Goal: Book appointment/travel/reservation

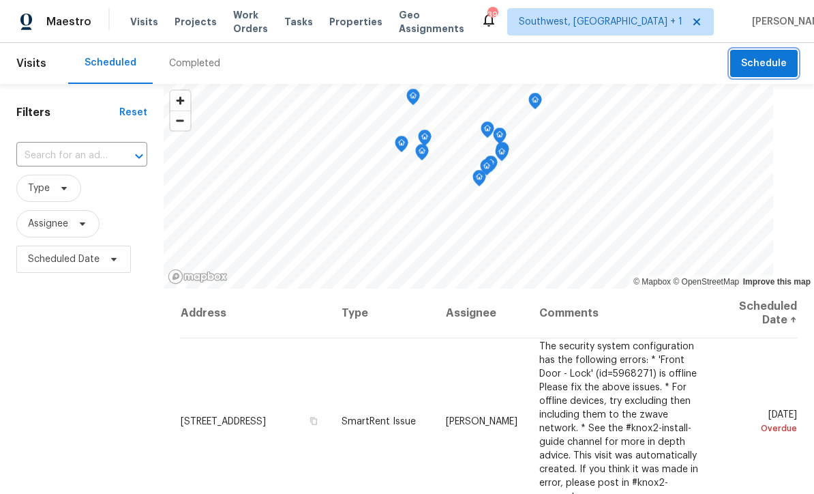
click at [743, 62] on button "Schedule" at bounding box center [764, 64] width 68 height 28
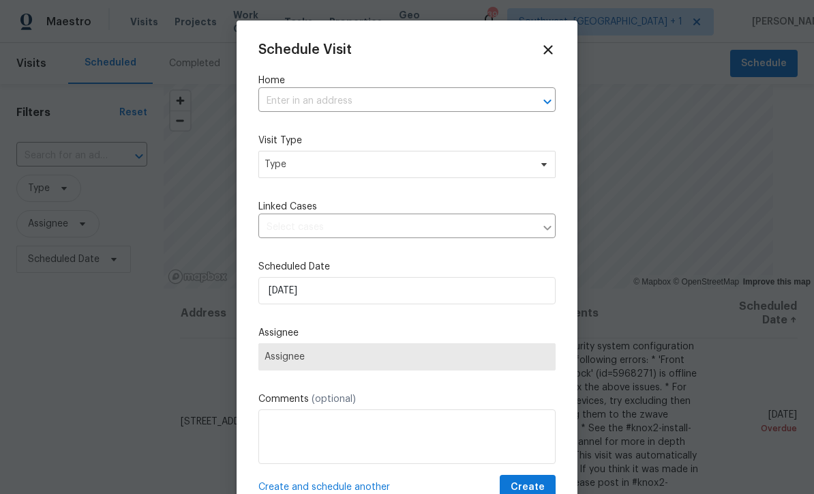
click at [370, 111] on input "text" at bounding box center [387, 101] width 259 height 21
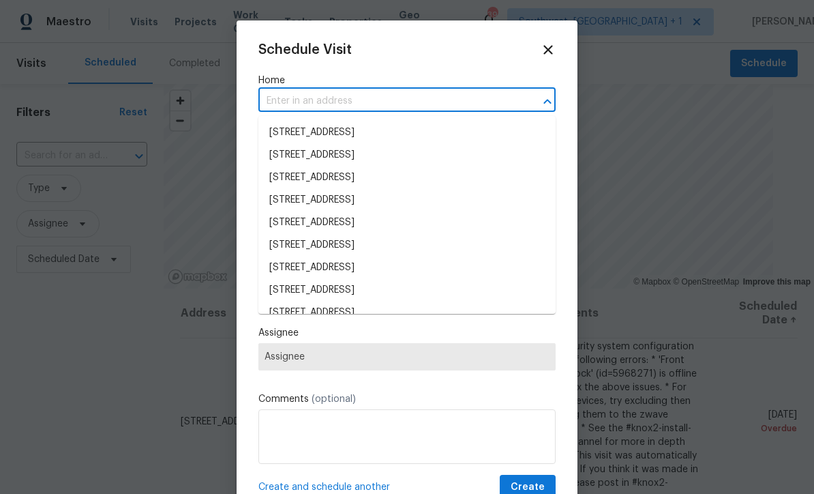
click at [400, 96] on input "text" at bounding box center [387, 101] width 259 height 21
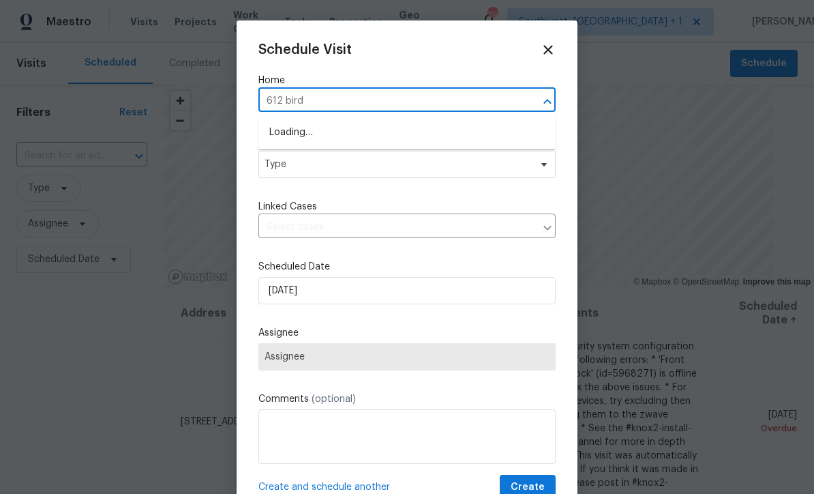
type input "612 bird"
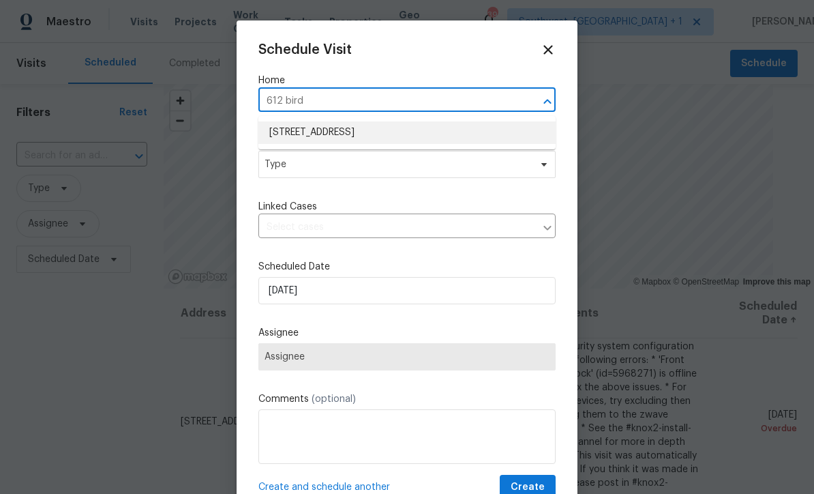
click at [410, 134] on li "[STREET_ADDRESS]" at bounding box center [406, 132] width 297 height 23
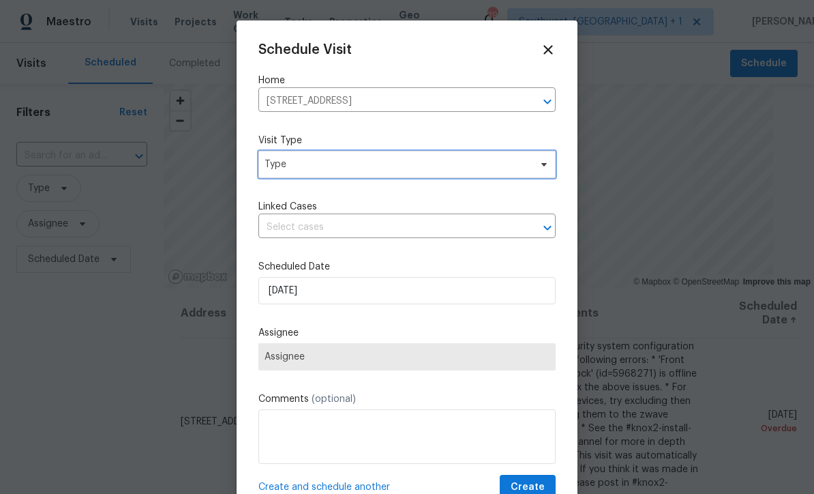
click at [396, 175] on span "Type" at bounding box center [406, 164] width 297 height 27
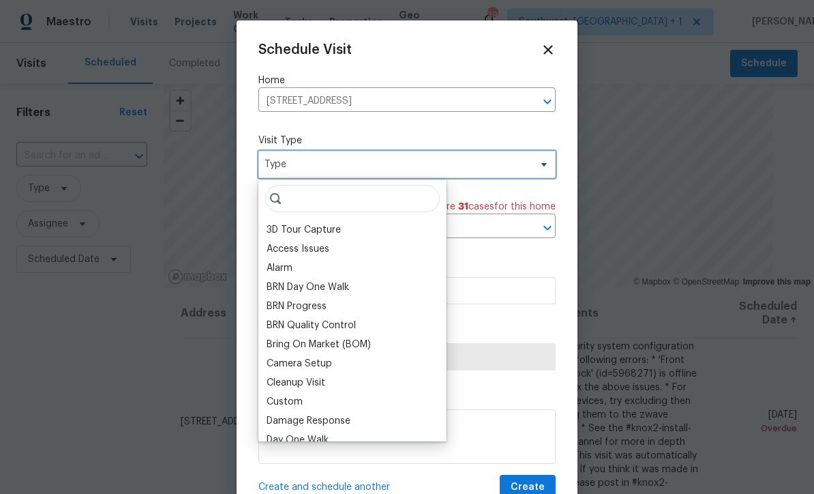
click at [413, 164] on span "Type" at bounding box center [397, 165] width 265 height 14
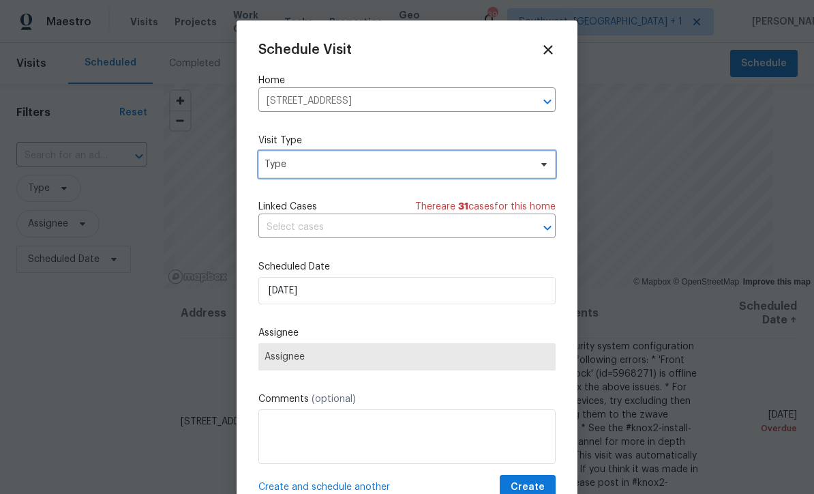
click at [412, 171] on span "Type" at bounding box center [397, 165] width 265 height 14
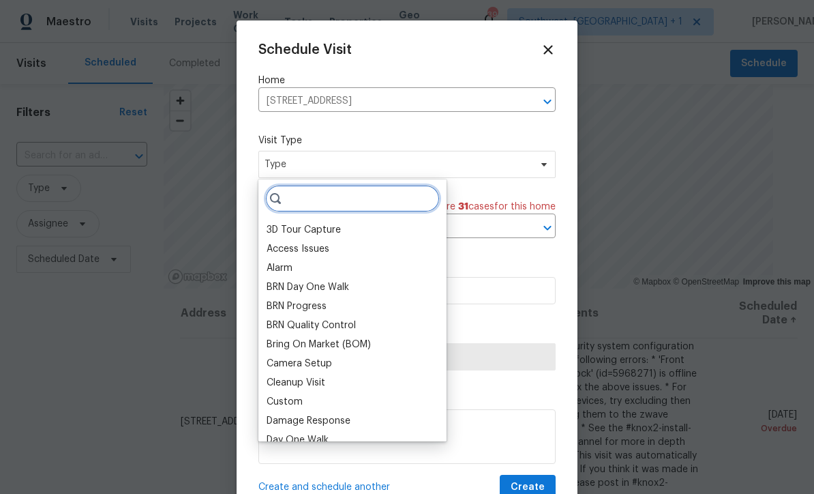
click at [362, 203] on input "search" at bounding box center [352, 198] width 175 height 27
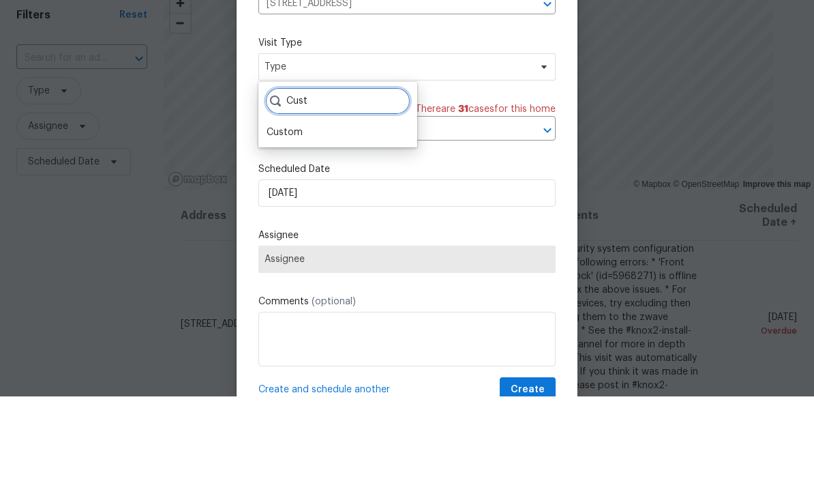
type input "Cust"
click at [313, 220] on div "Custom" at bounding box center [338, 229] width 151 height 19
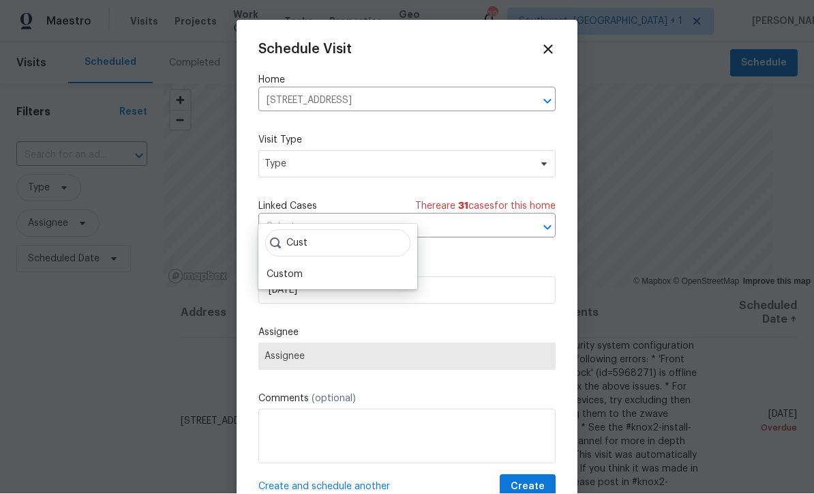
click at [301, 268] on div "Custom" at bounding box center [285, 275] width 36 height 14
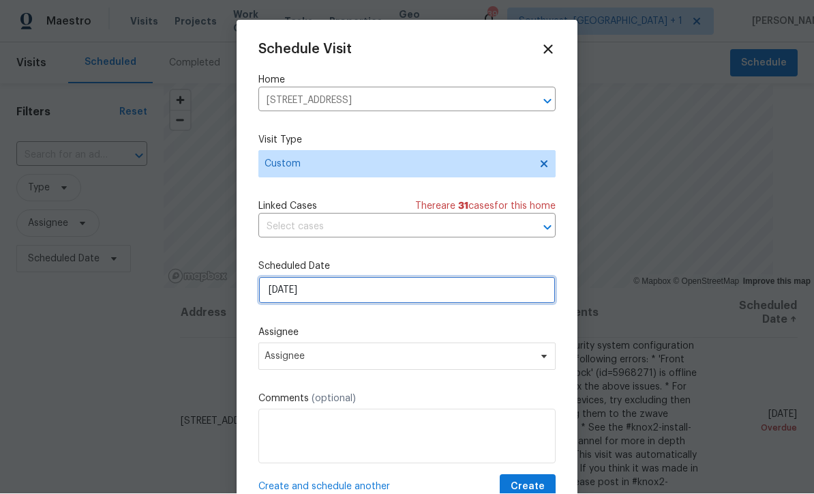
click at [353, 296] on input "[DATE]" at bounding box center [406, 290] width 297 height 27
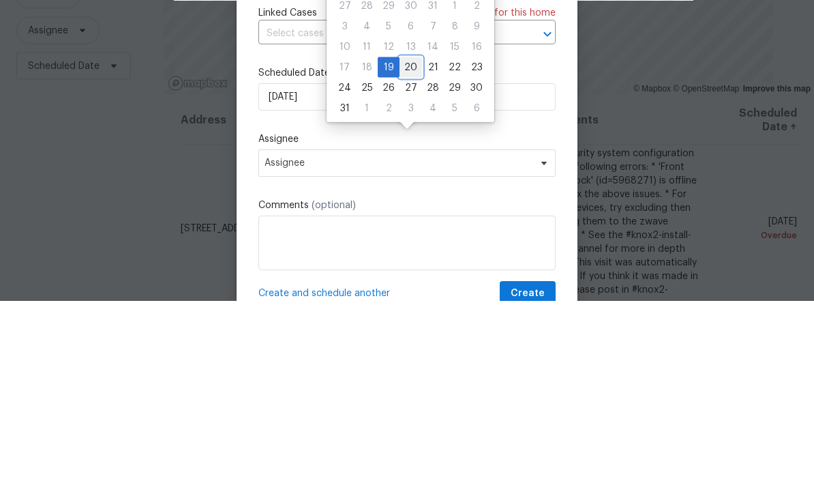
click at [415, 251] on div "20" at bounding box center [411, 260] width 23 height 19
type input "[DATE]"
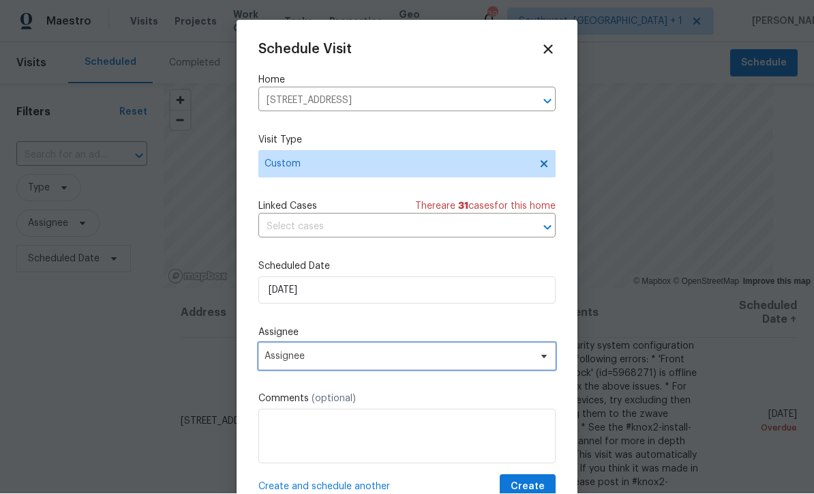
click at [343, 361] on span "Assignee" at bounding box center [398, 356] width 267 height 11
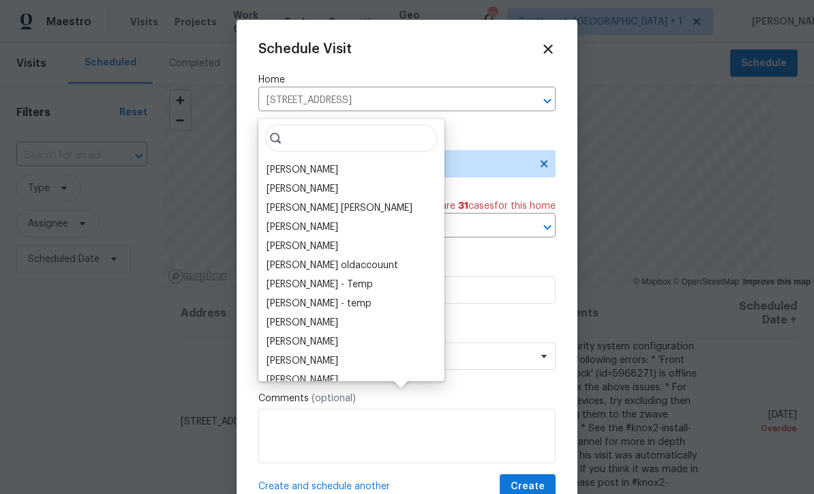
click at [341, 160] on div "[PERSON_NAME]" at bounding box center [352, 169] width 178 height 19
click at [319, 163] on div "[PERSON_NAME]" at bounding box center [303, 170] width 72 height 14
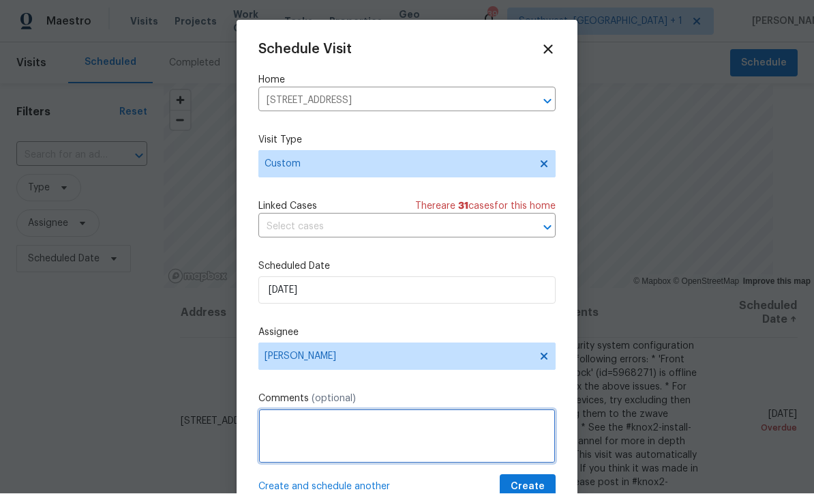
click at [349, 424] on textarea at bounding box center [406, 436] width 297 height 55
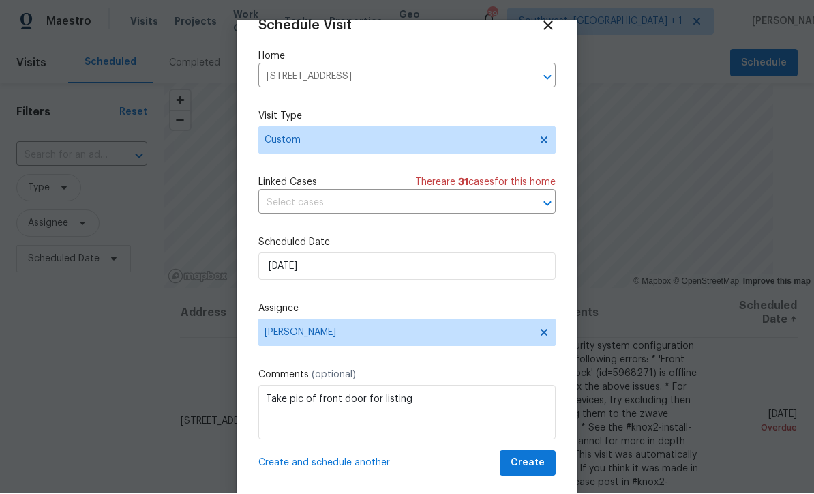
scroll to position [27, 0]
type textarea "Take pic of front door for listing"
click at [535, 469] on span "Create" at bounding box center [528, 463] width 34 height 17
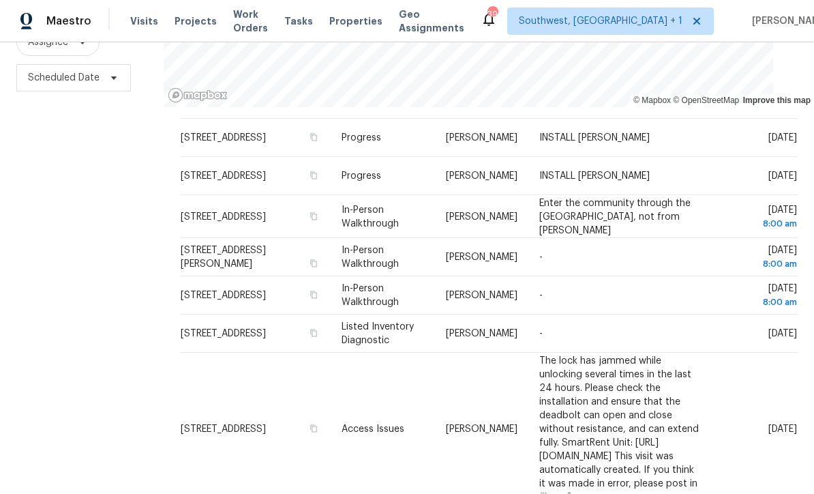
scroll to position [784, 0]
